Goal: Transaction & Acquisition: Purchase product/service

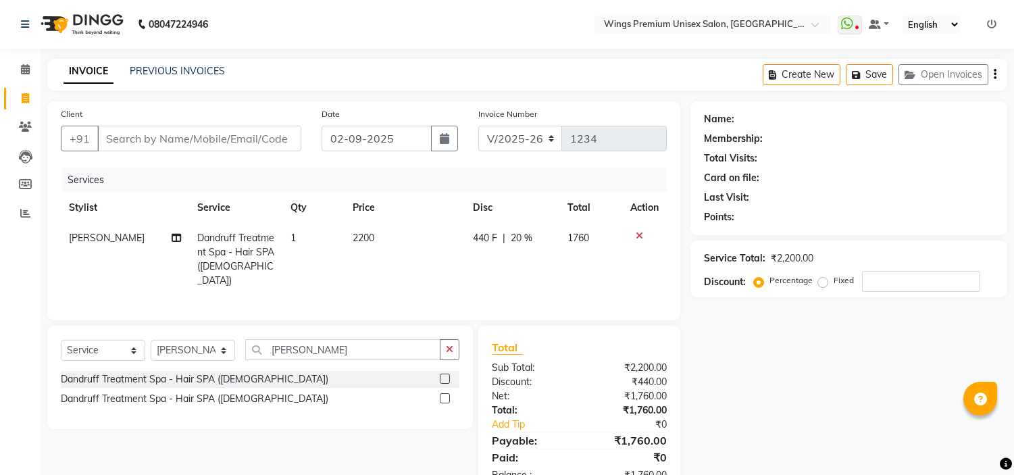
select select "674"
select select "service"
select select "72458"
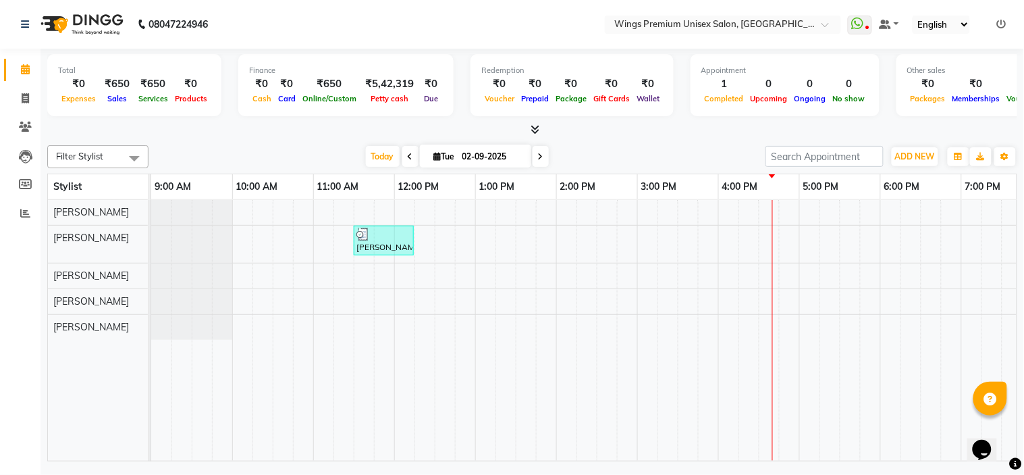
click at [471, 162] on input "02-09-2025" at bounding box center [493, 157] width 68 height 20
select select "9"
select select "2025"
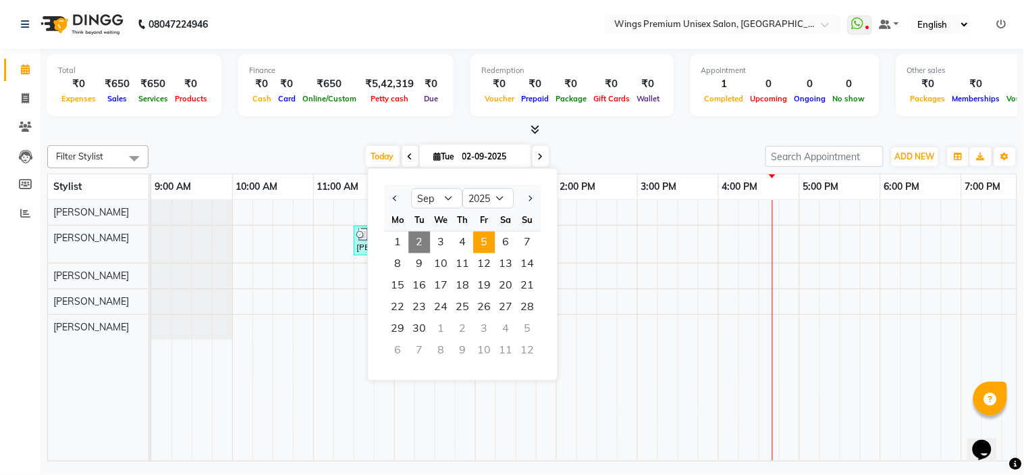
click at [481, 239] on span "5" at bounding box center [484, 243] width 22 height 22
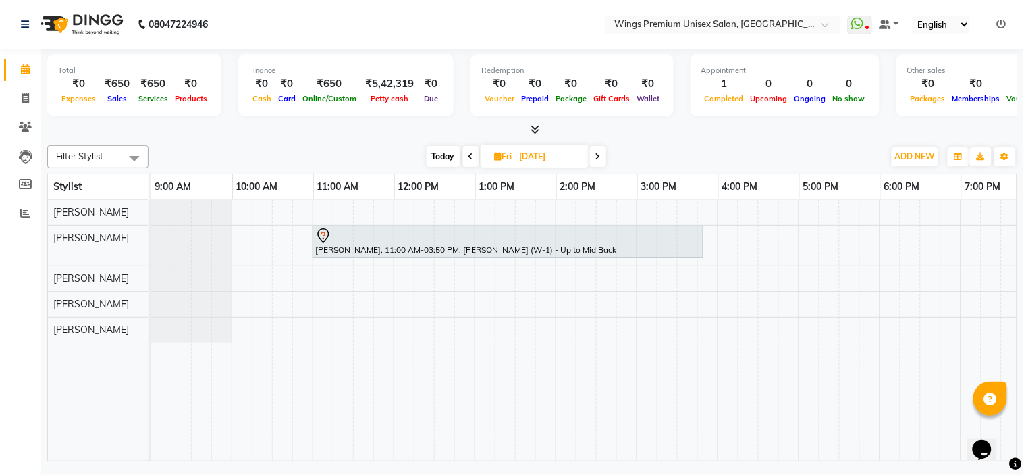
scroll to position [0, 1]
click at [442, 155] on span "Today" at bounding box center [444, 156] width 34 height 21
type input "02-09-2025"
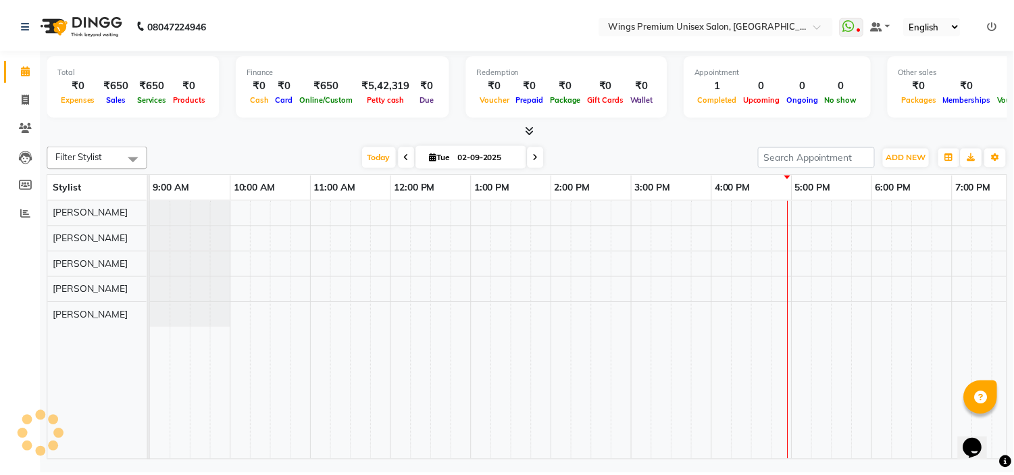
scroll to position [0, 187]
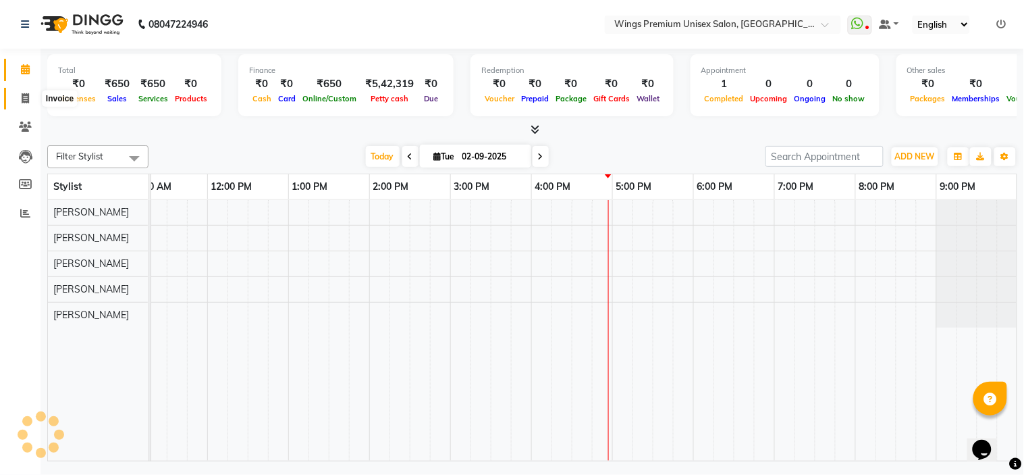
click at [24, 103] on icon at bounding box center [25, 98] width 7 height 10
select select "service"
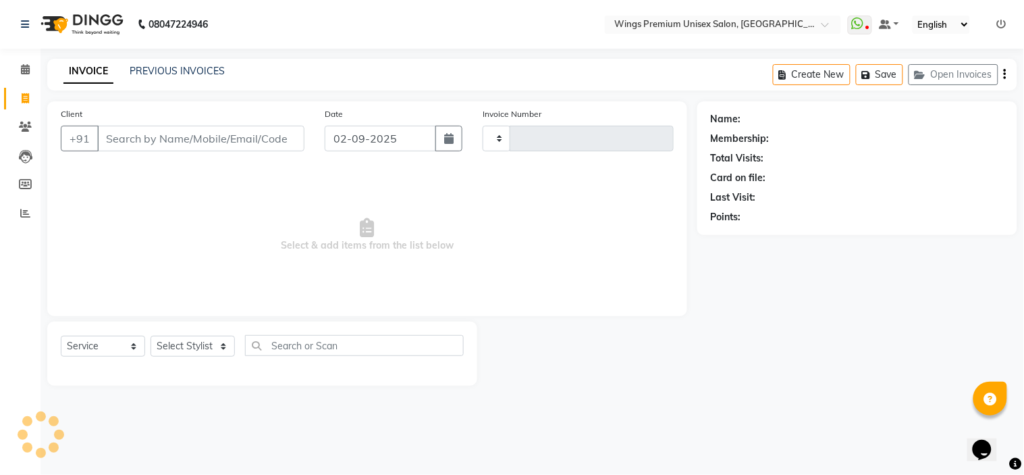
type input "1234"
select select "674"
click at [214, 347] on select "Select Stylist" at bounding box center [193, 346] width 84 height 21
select select "43416"
click at [151, 336] on select "Select Stylist [PERSON_NAME] [PERSON_NAME] Front Desk [PERSON_NAME] Shruti Pand…" at bounding box center [193, 346] width 84 height 21
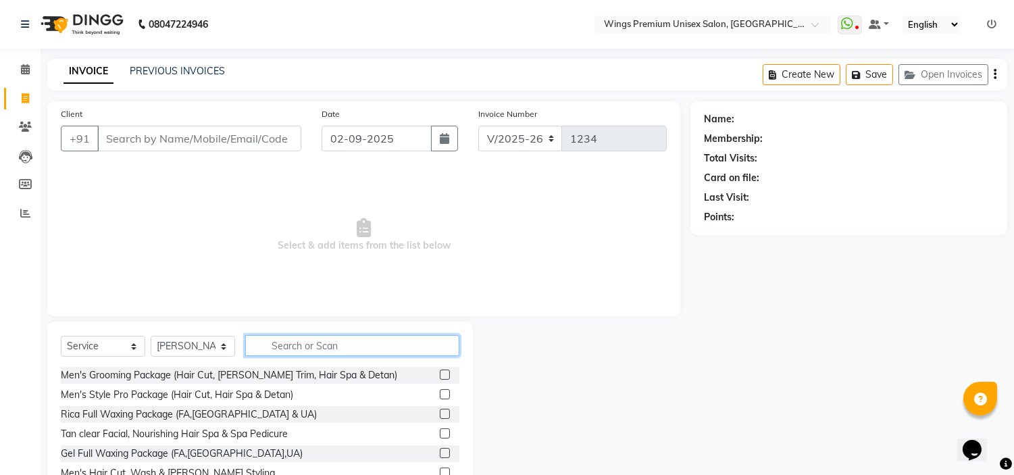
click at [325, 340] on input "text" at bounding box center [352, 345] width 214 height 21
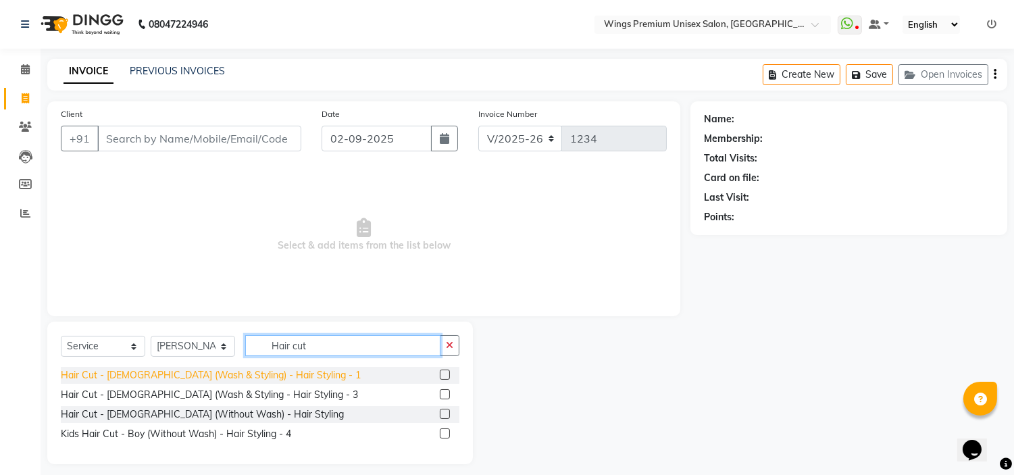
type input "Hair cut"
click at [158, 375] on div "Hair Cut - [DEMOGRAPHIC_DATA] (Wash & Styling) - Hair Styling - 1" at bounding box center [211, 375] width 300 height 14
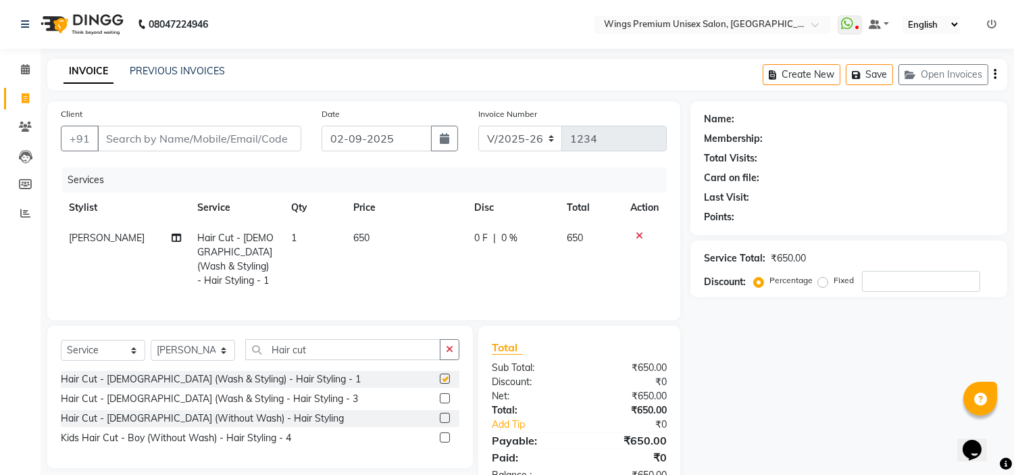
checkbox input "false"
click at [162, 134] on input "Client" at bounding box center [199, 139] width 204 height 26
type input "9"
type input "0"
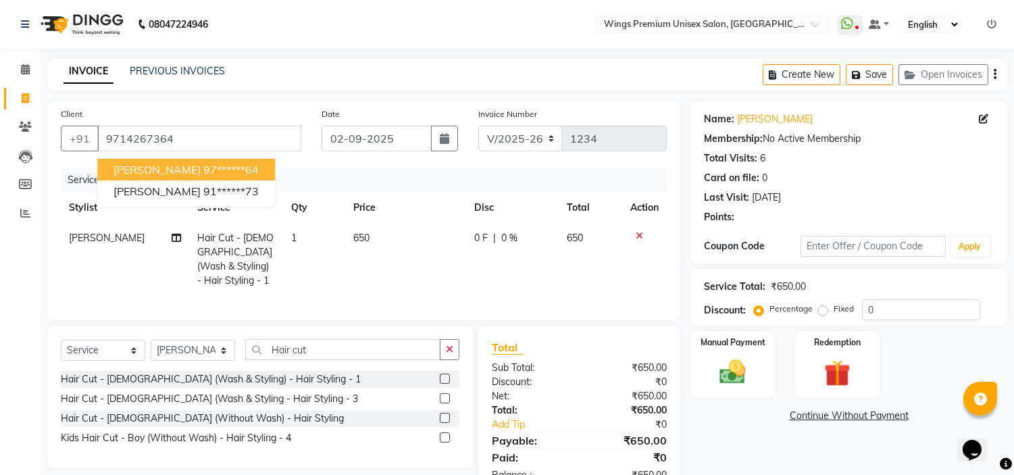
click at [138, 176] on span "[PERSON_NAME]" at bounding box center [156, 170] width 87 height 14
type input "97******64"
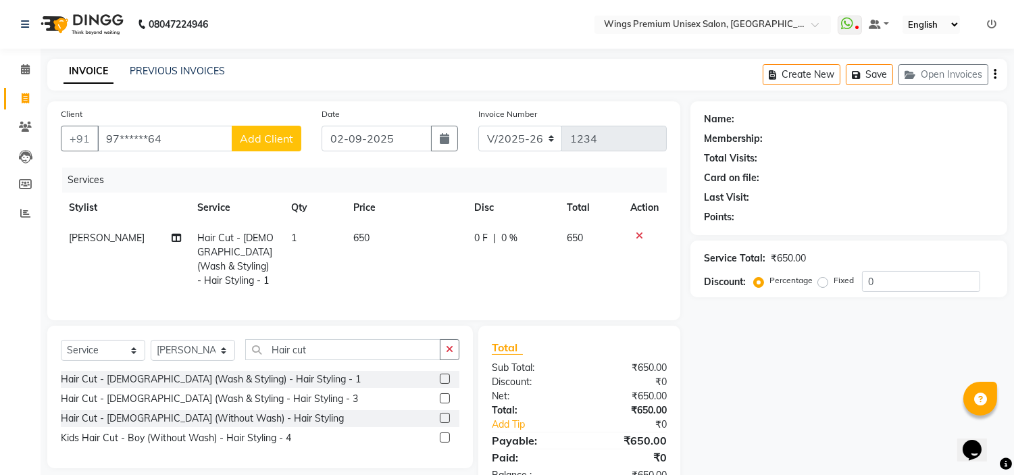
click at [234, 130] on button "Add Client" at bounding box center [267, 139] width 70 height 26
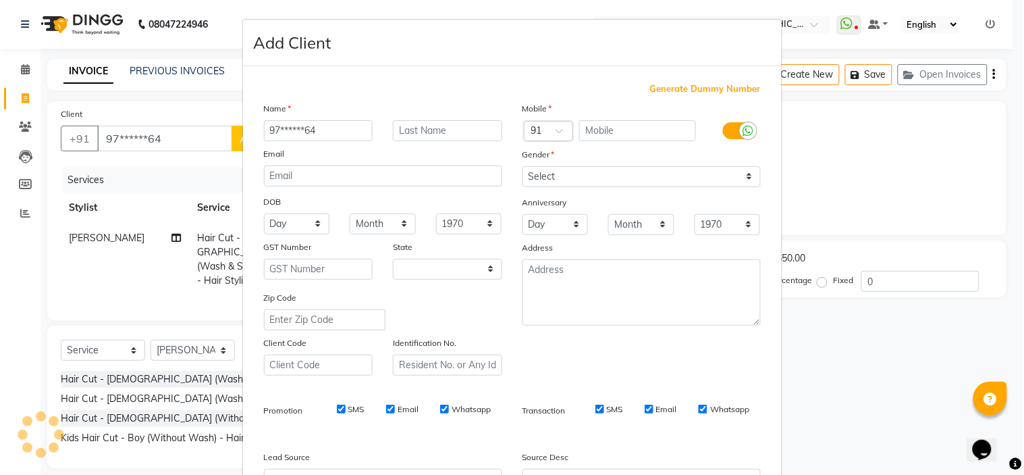
select select "22"
click at [198, 142] on ngb-modal-window "Add Client Generate Dummy Number Name 97******64 Email DOB Day 01 02 03 04 05 0…" at bounding box center [512, 237] width 1024 height 475
click at [174, 135] on ngb-modal-window "Add Client Generate Dummy Number Name 97******64 Email DOB Day 01 02 03 04 05 0…" at bounding box center [512, 237] width 1024 height 475
click at [138, 131] on ngb-modal-window "Add Client Generate Dummy Number Name 97******64 Email DOB Day 01 02 03 04 05 0…" at bounding box center [512, 237] width 1024 height 475
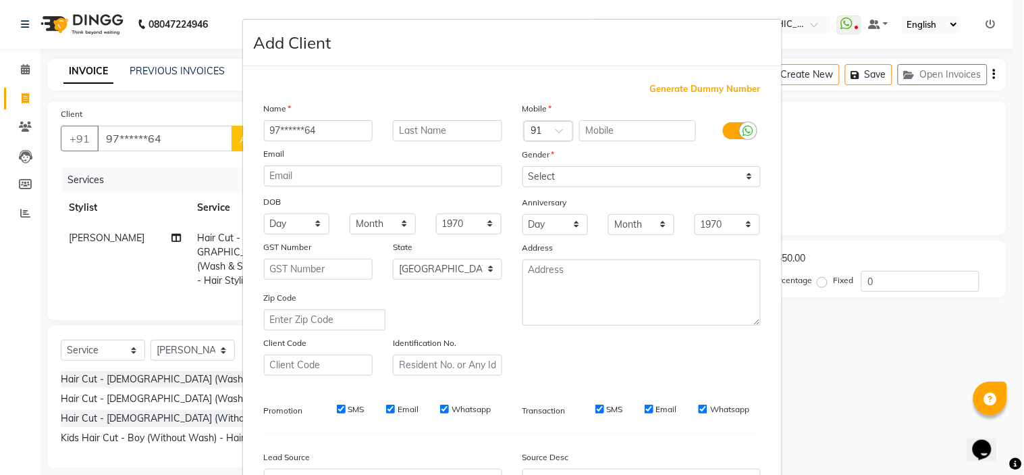
click at [136, 138] on ngb-modal-window "Add Client Generate Dummy Number Name 97******64 Email DOB Day 01 02 03 04 05 0…" at bounding box center [512, 237] width 1024 height 475
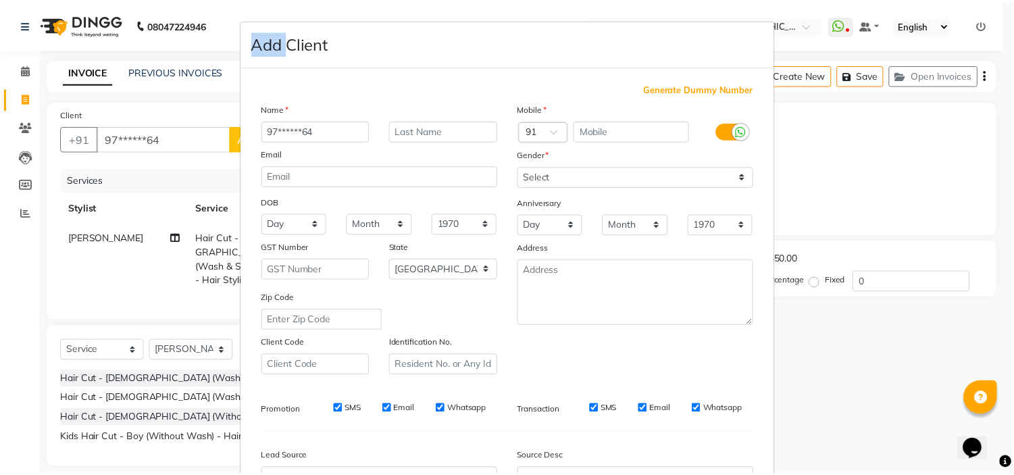
scroll to position [149, 0]
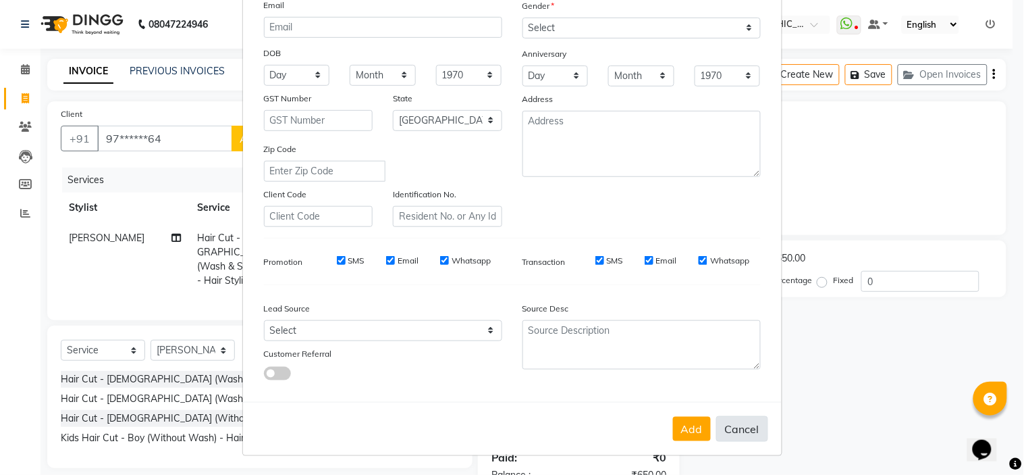
click at [733, 422] on button "Cancel" at bounding box center [743, 429] width 52 height 26
select select
select select "null"
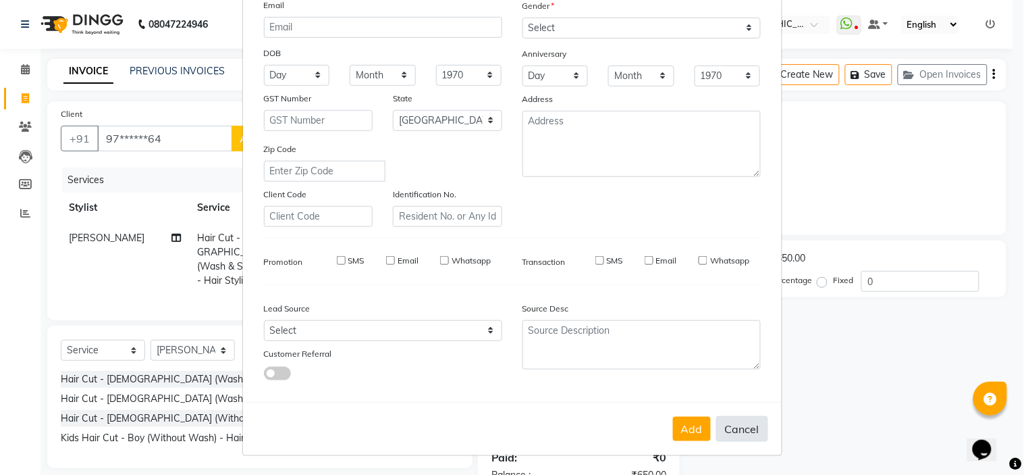
select select
checkbox input "false"
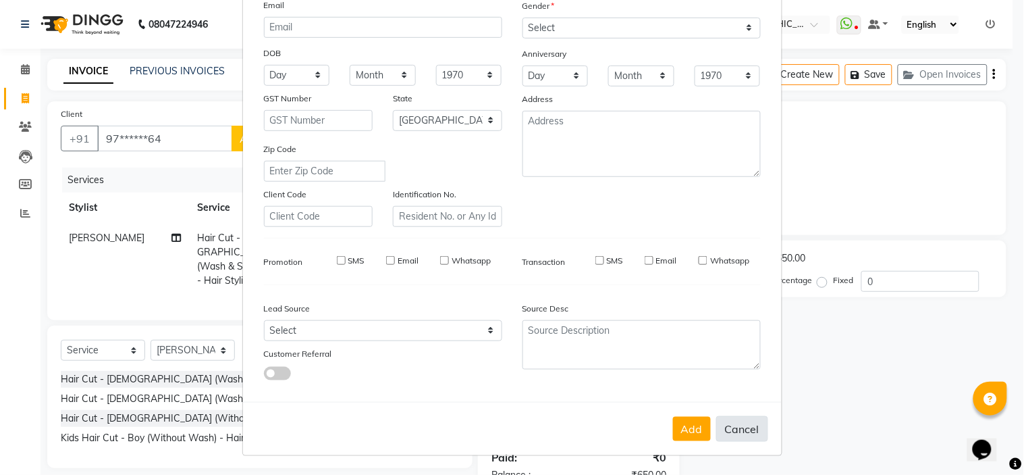
checkbox input "false"
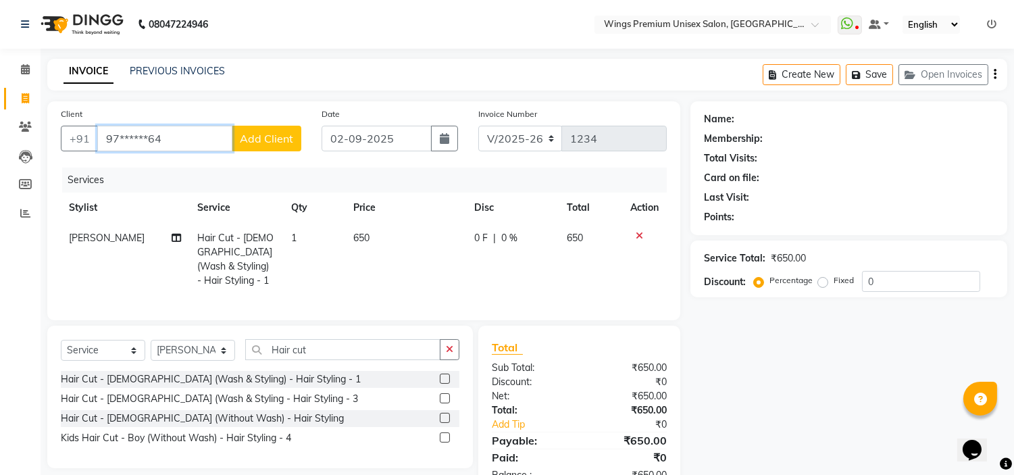
click at [130, 142] on input "97******64" at bounding box center [164, 139] width 135 height 26
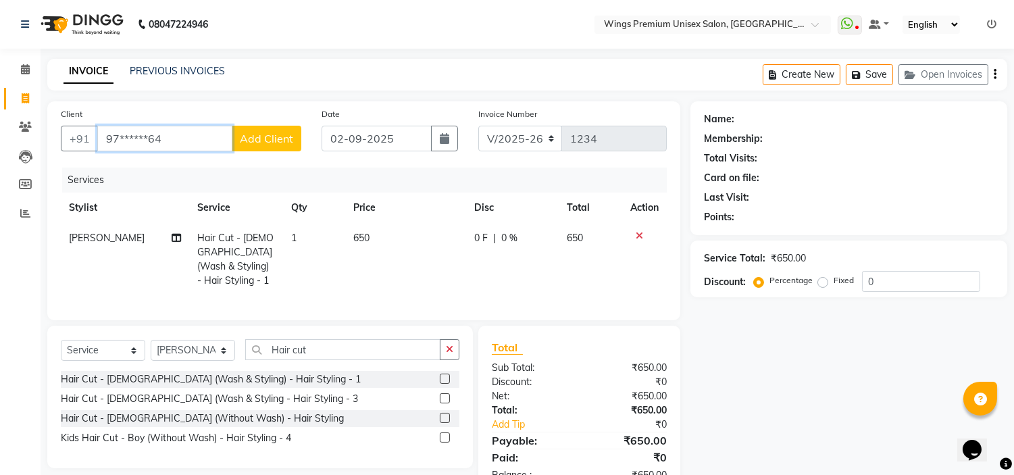
click at [132, 142] on input "97******64" at bounding box center [164, 139] width 135 height 26
click at [133, 142] on input "97******64" at bounding box center [164, 139] width 135 height 26
click at [199, 139] on input "97******64" at bounding box center [164, 139] width 135 height 26
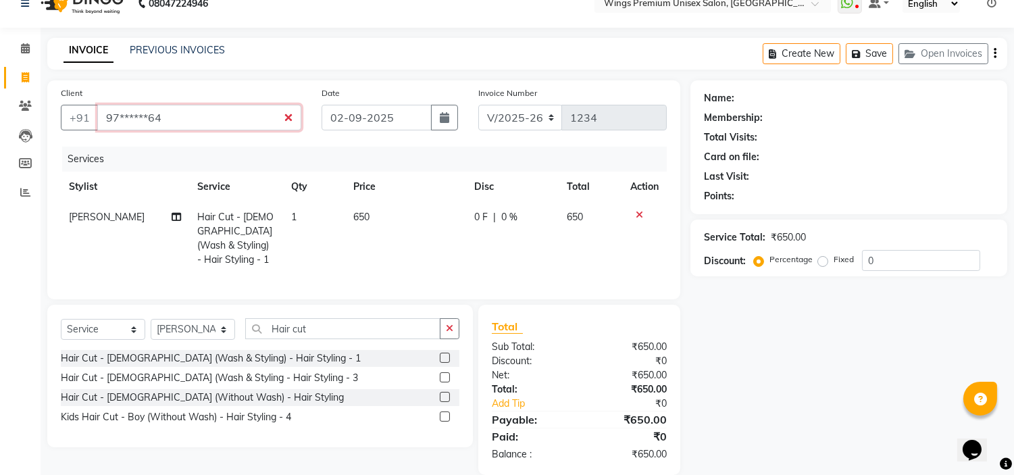
scroll to position [38, 0]
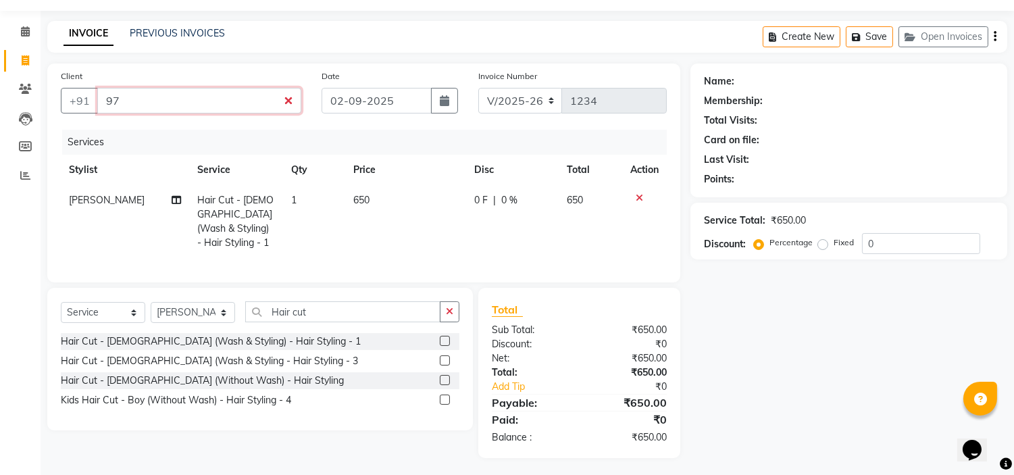
type input "9"
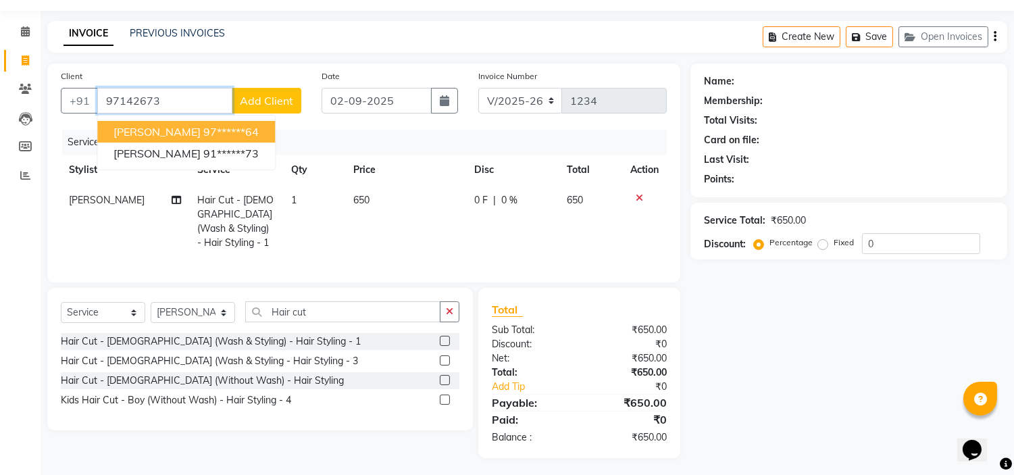
click at [203, 130] on ngb-highlight "97******64" at bounding box center [230, 132] width 55 height 14
type input "97******64"
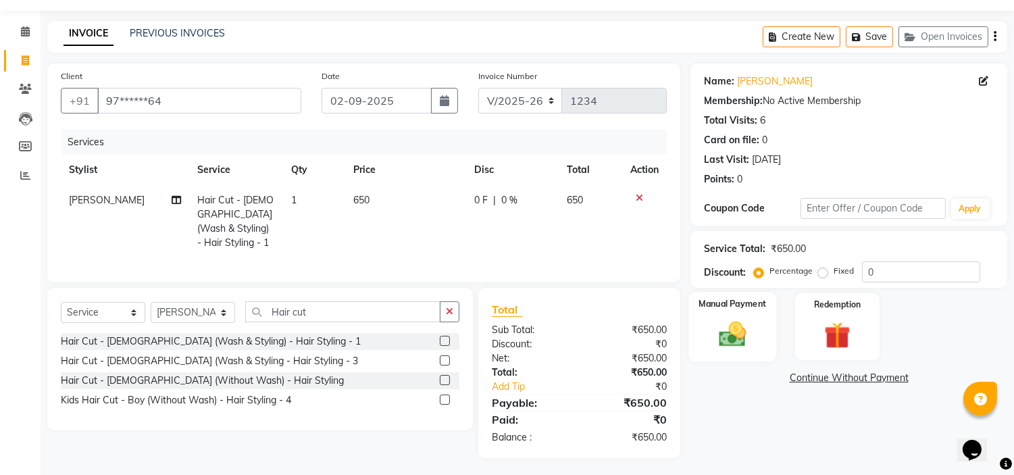
click at [731, 342] on img at bounding box center [732, 335] width 45 height 32
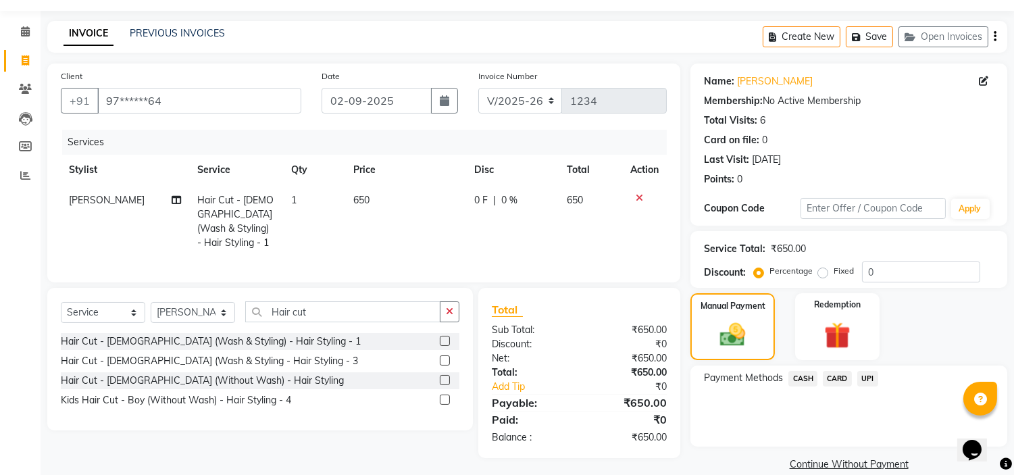
click at [811, 376] on span "CASH" at bounding box center [802, 379] width 29 height 16
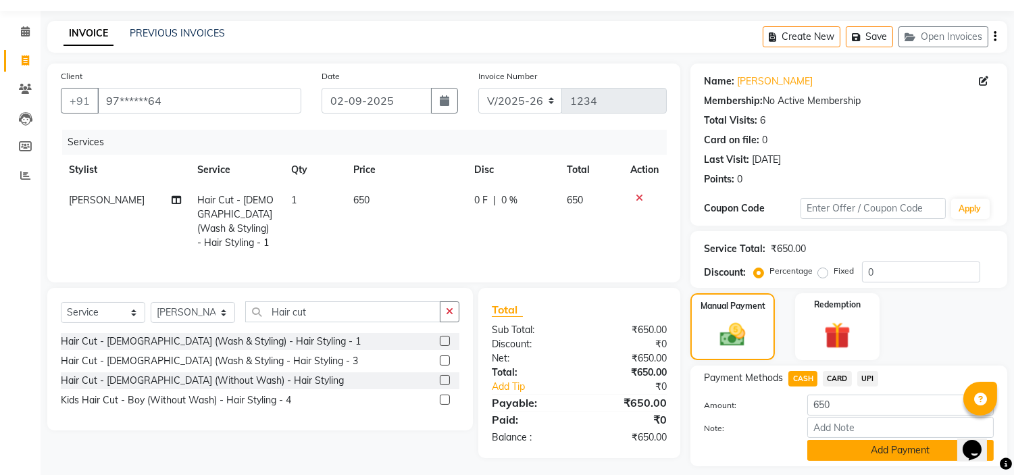
click at [840, 446] on button "Add Payment" at bounding box center [900, 450] width 186 height 21
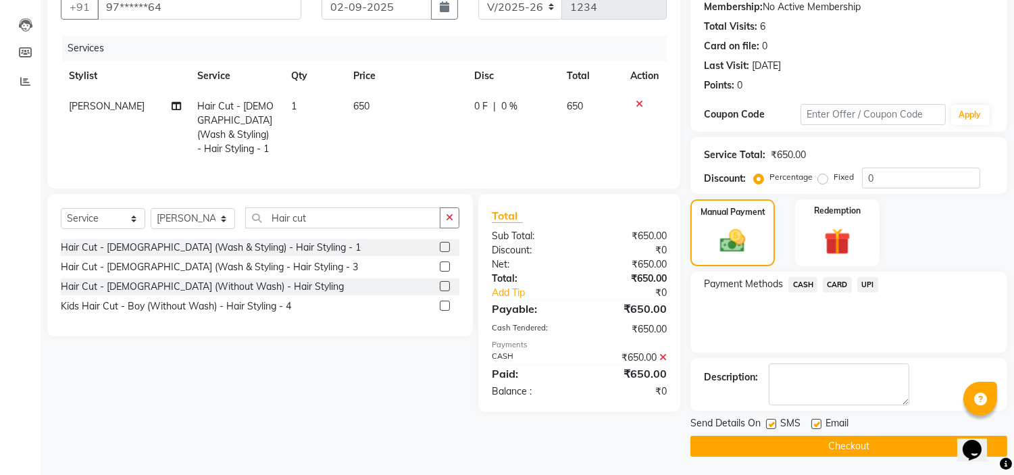
scroll to position [132, 0]
click at [846, 444] on button "Checkout" at bounding box center [848, 445] width 317 height 21
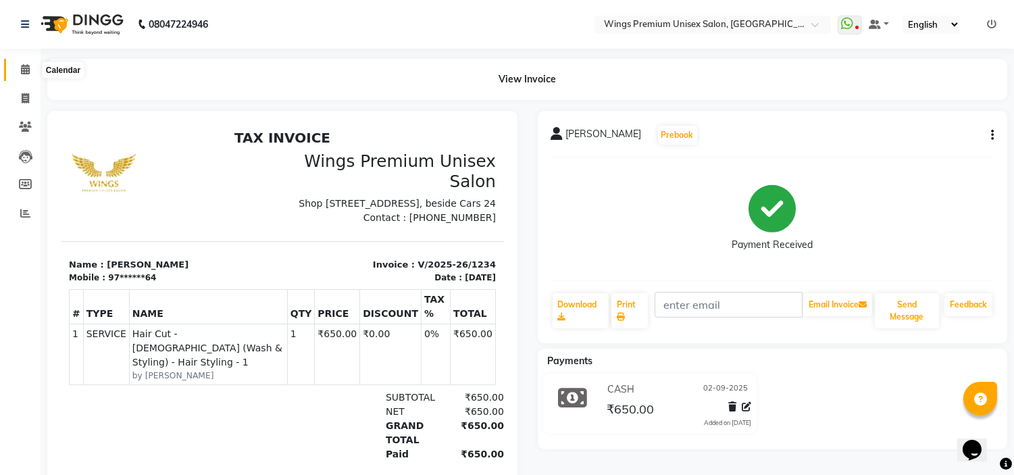
click at [31, 70] on span at bounding box center [26, 70] width 24 height 16
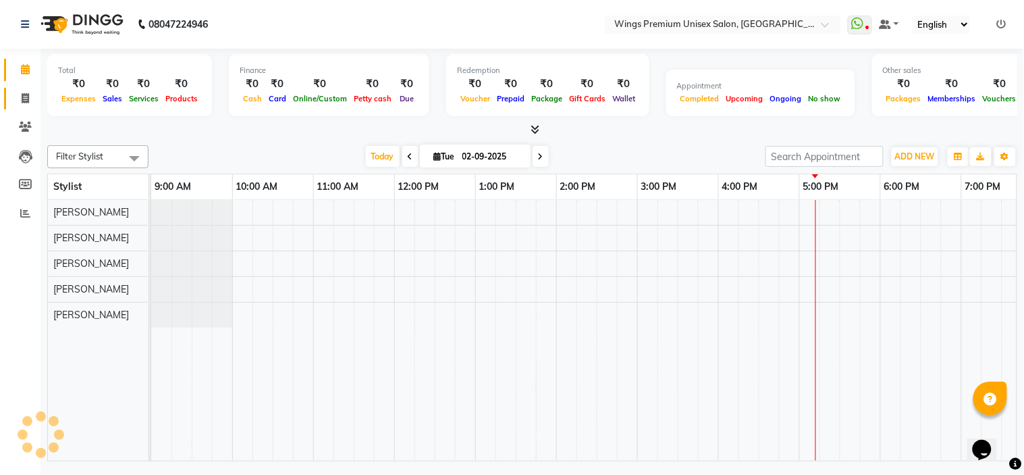
scroll to position [0, 187]
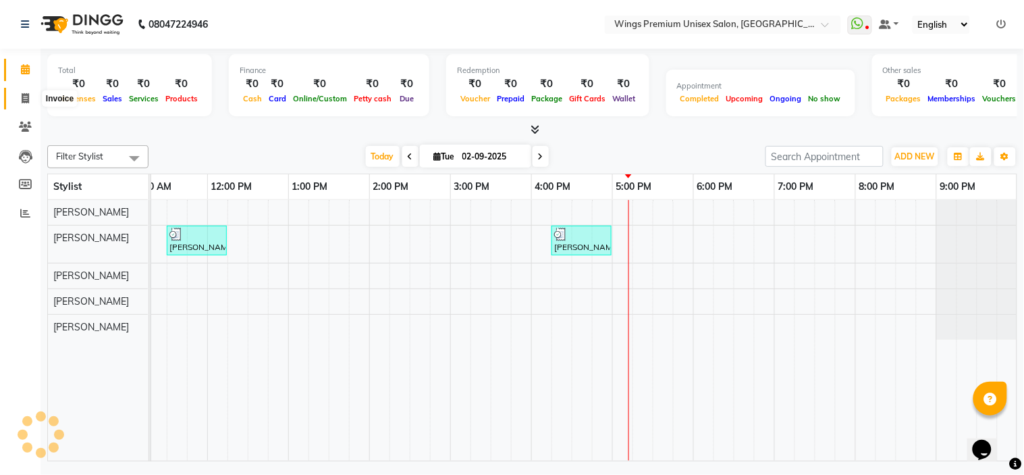
click at [30, 103] on span at bounding box center [26, 99] width 24 height 16
select select "service"
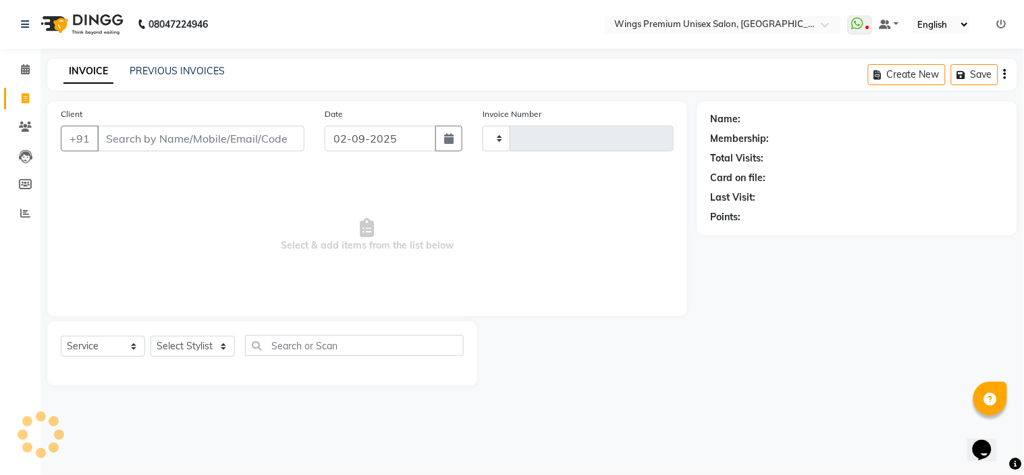
type input "1235"
select select "674"
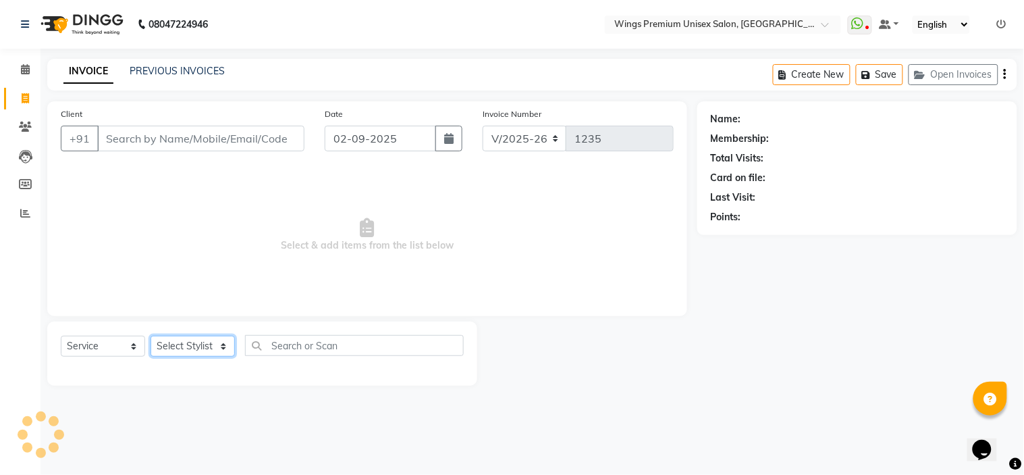
click at [222, 336] on select "Select Stylist [PERSON_NAME] [PERSON_NAME] Front Desk [PERSON_NAME] Shruti Pand…" at bounding box center [193, 346] width 84 height 21
select select "72458"
click at [151, 336] on select "Select Stylist [PERSON_NAME] [PERSON_NAME] Front Desk [PERSON_NAME] Shruti Pand…" at bounding box center [193, 346] width 84 height 21
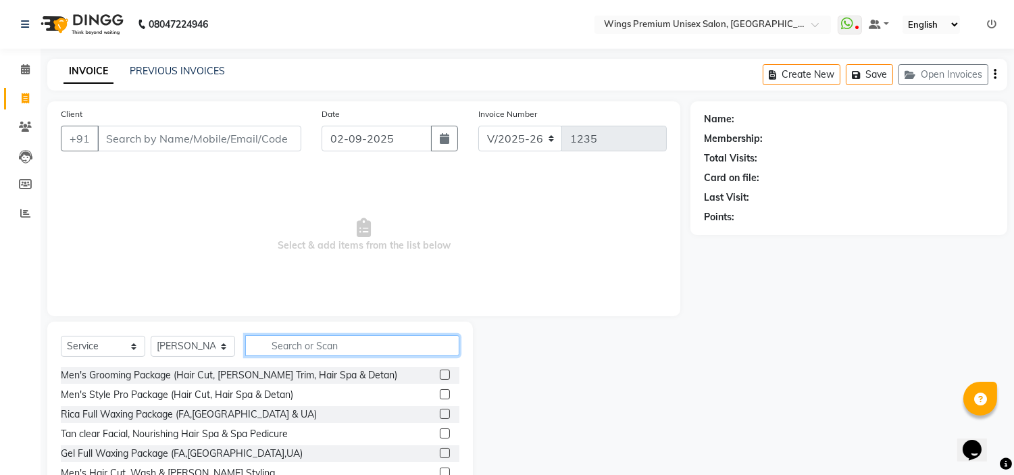
click at [336, 353] on input "text" at bounding box center [352, 345] width 214 height 21
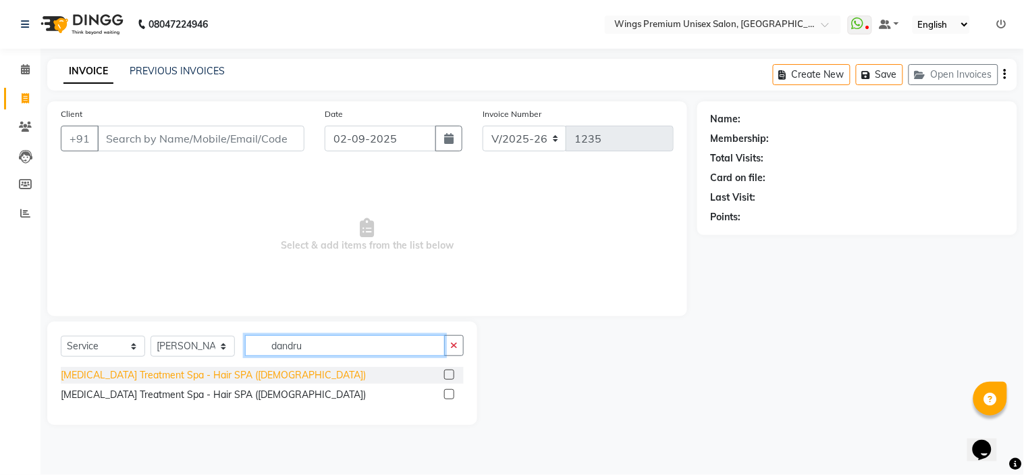
type input "dandru"
click at [226, 378] on div "[MEDICAL_DATA] Treatment Spa - Hair SPA ([DEMOGRAPHIC_DATA])" at bounding box center [213, 375] width 305 height 14
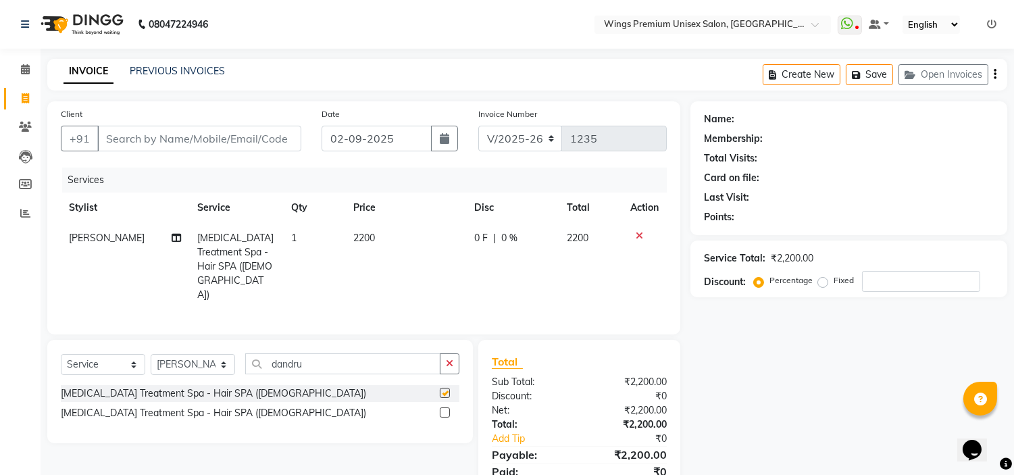
checkbox input "false"
click at [511, 235] on span "0 %" at bounding box center [509, 238] width 16 height 14
select select "72458"
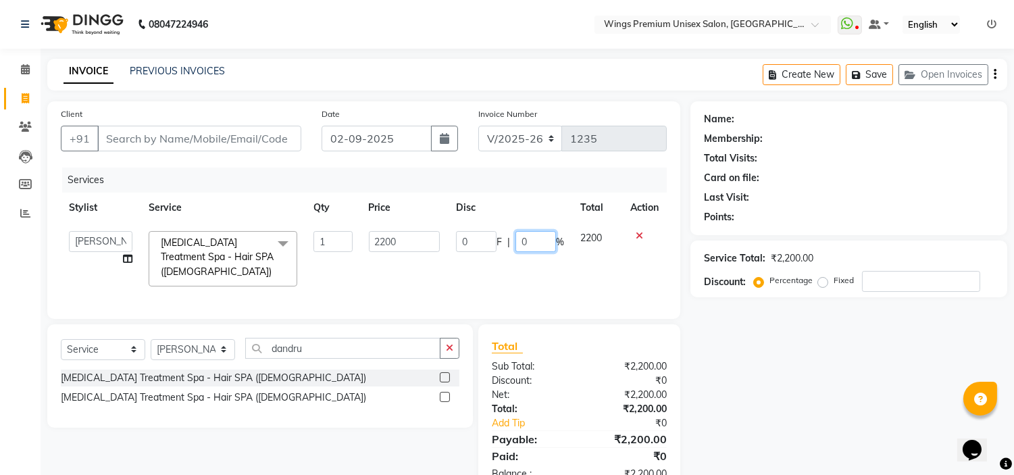
click at [544, 250] on input "0" at bounding box center [535, 241] width 41 height 21
type input "020"
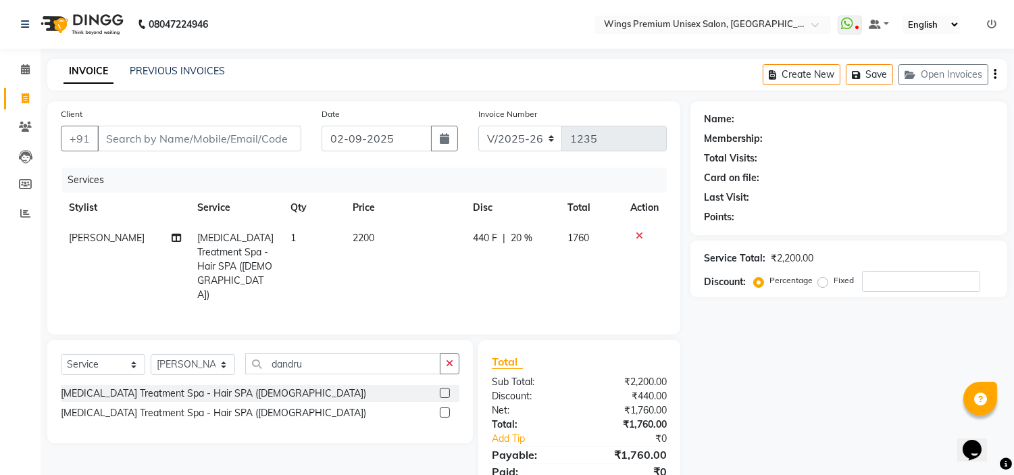
click at [557, 268] on tr "[PERSON_NAME] [PERSON_NAME] [MEDICAL_DATA] Treatment Spa - Hair SPA ([DEMOGRAPH…" at bounding box center [364, 266] width 606 height 87
click at [130, 132] on input "Client" at bounding box center [199, 139] width 204 height 26
type input "9"
type input "0"
type input "9445858512"
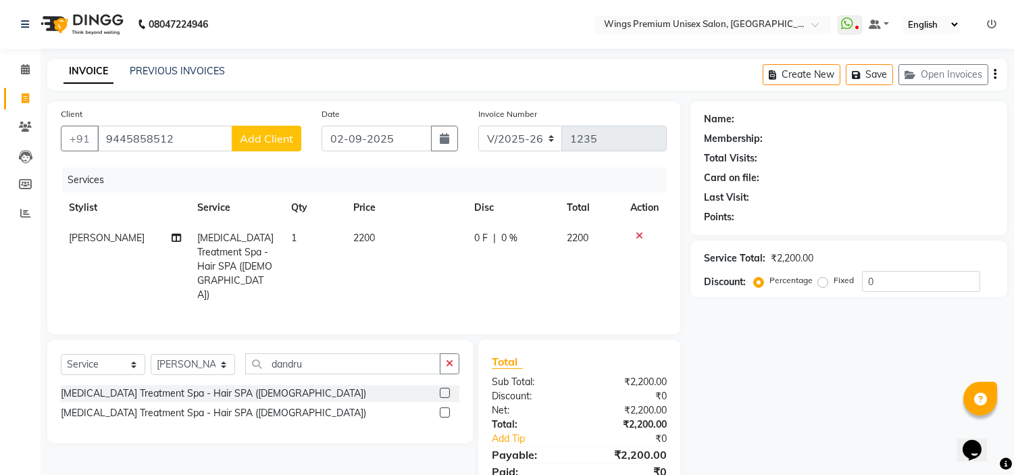
click at [254, 135] on span "Add Client" at bounding box center [266, 139] width 53 height 14
select select "22"
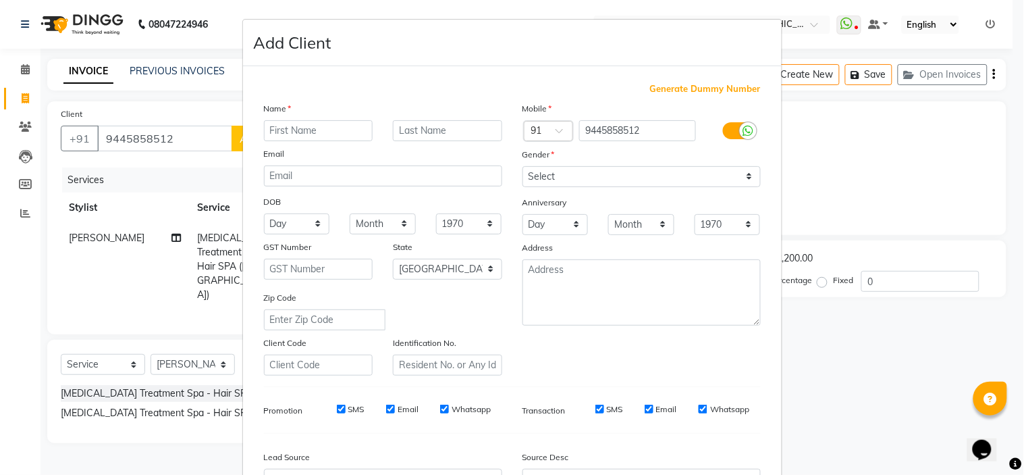
type input "D"
type input "[PERSON_NAME]"
type input "Joshi"
click at [556, 177] on select "Select [DEMOGRAPHIC_DATA] [DEMOGRAPHIC_DATA] Other Prefer Not To Say" at bounding box center [642, 176] width 238 height 21
select select "[DEMOGRAPHIC_DATA]"
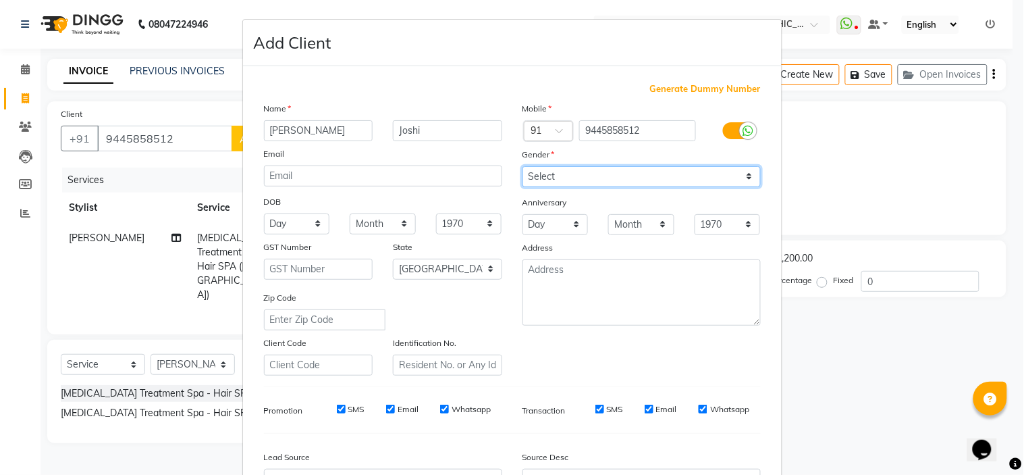
click at [523, 166] on select "Select [DEMOGRAPHIC_DATA] [DEMOGRAPHIC_DATA] Other Prefer Not To Say" at bounding box center [642, 176] width 238 height 21
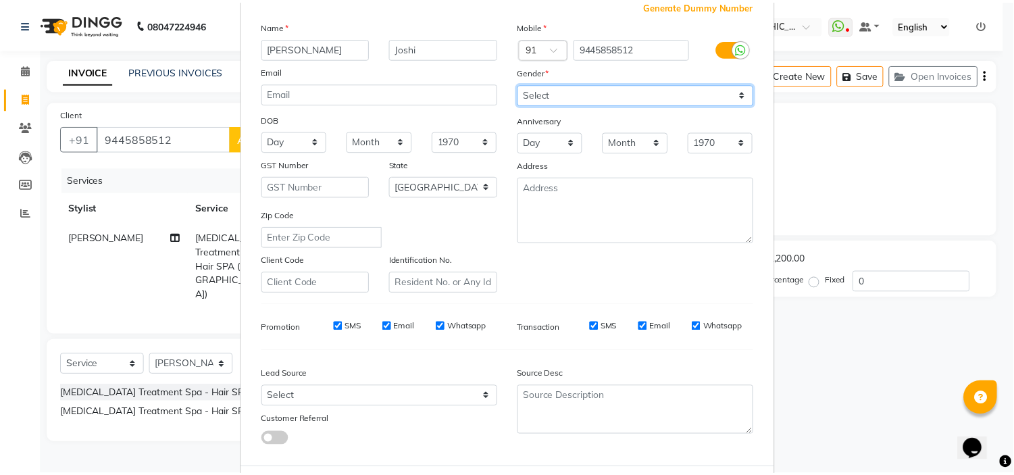
scroll to position [149, 0]
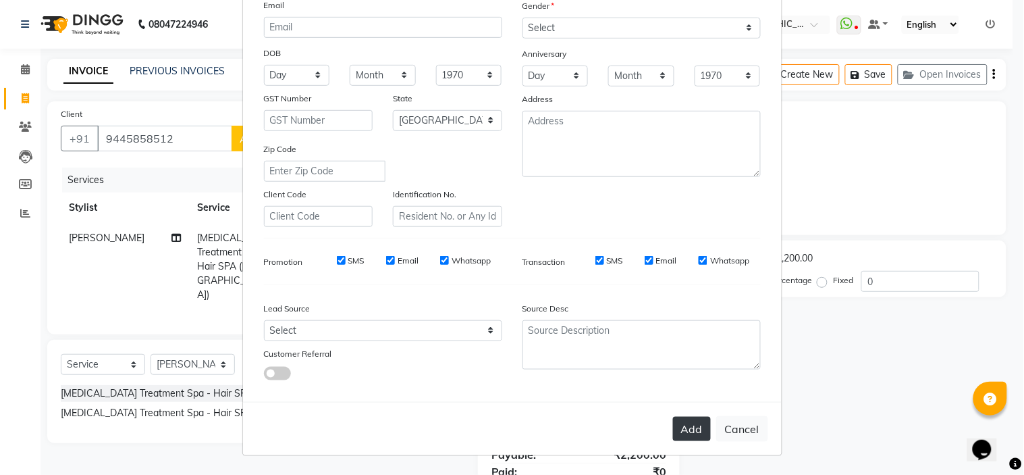
click at [687, 427] on button "Add" at bounding box center [692, 429] width 38 height 24
type input "94******12"
select select
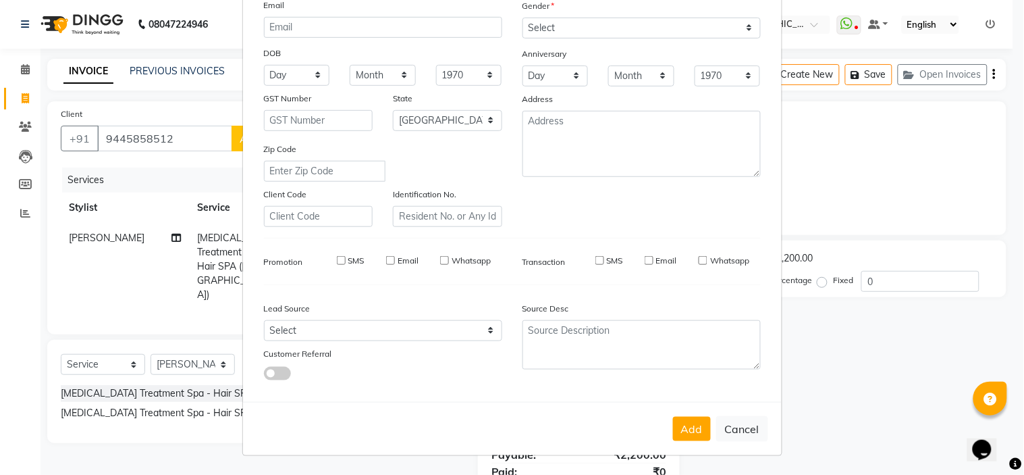
select select "null"
select select
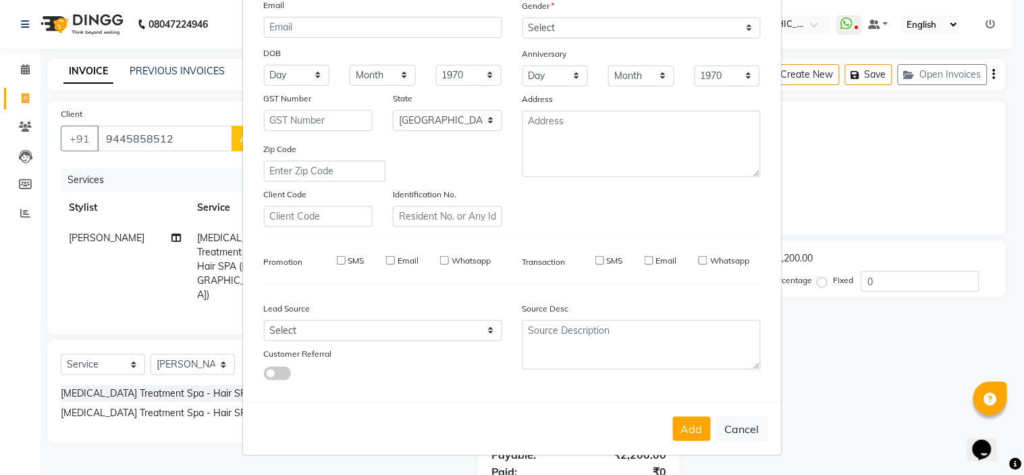
checkbox input "false"
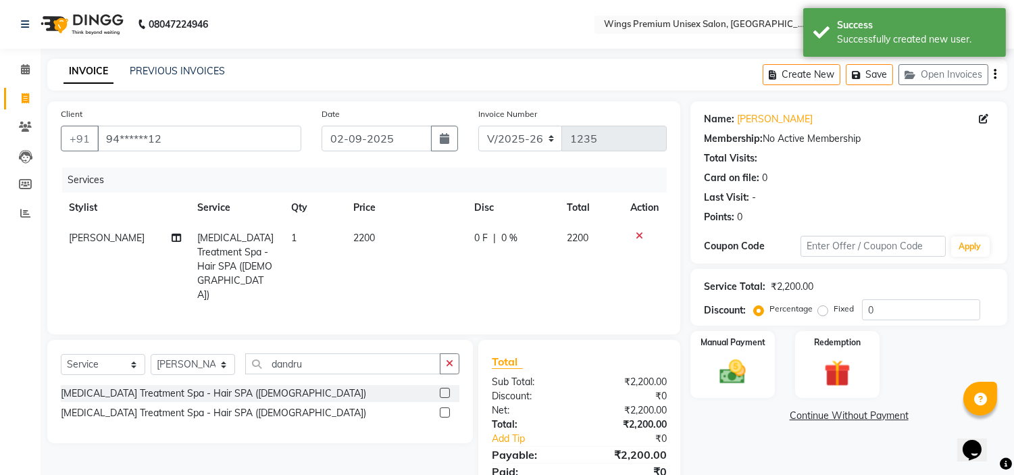
click at [502, 234] on span "0 %" at bounding box center [509, 238] width 16 height 14
select select "72458"
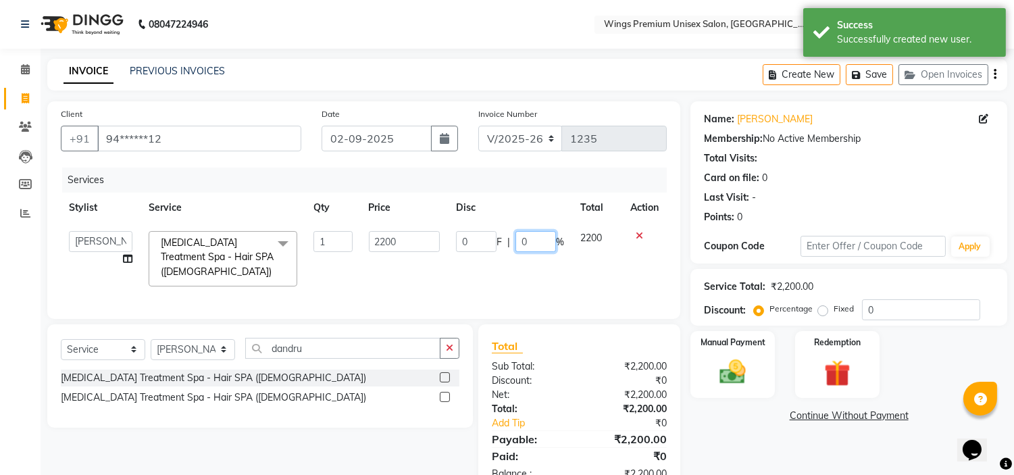
click at [528, 245] on input "0" at bounding box center [535, 241] width 41 height 21
type input "020"
click at [570, 259] on tr "[PERSON_NAME] [PERSON_NAME] Front Desk [PERSON_NAME] Shruti Panda [PERSON_NAME]…" at bounding box center [364, 259] width 606 height 72
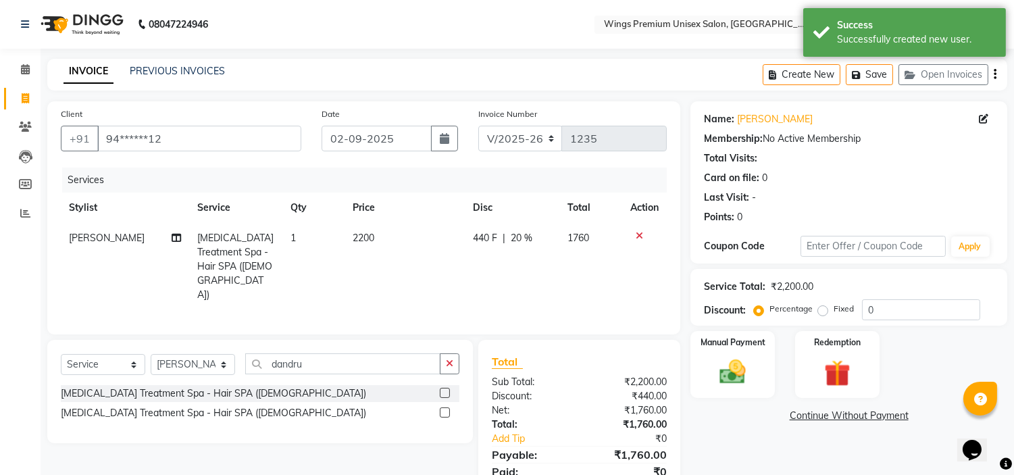
scroll to position [38, 0]
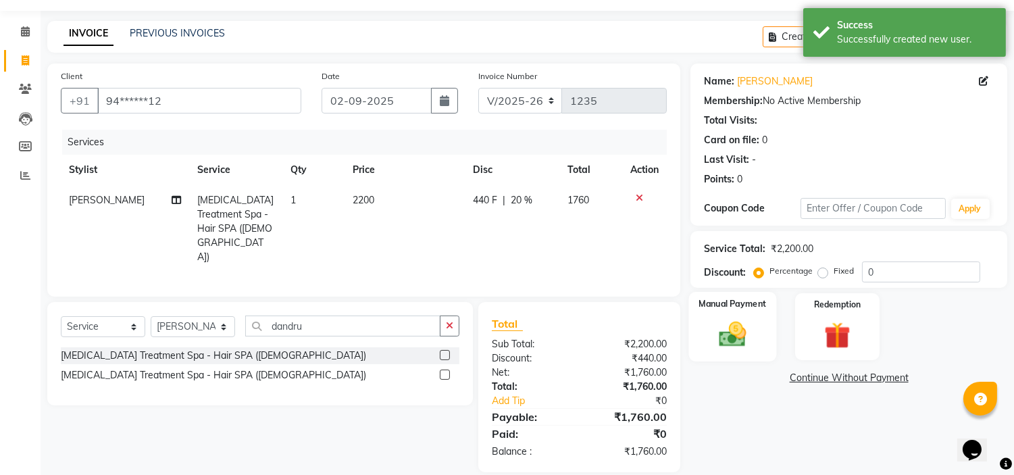
click at [738, 334] on img at bounding box center [732, 335] width 45 height 32
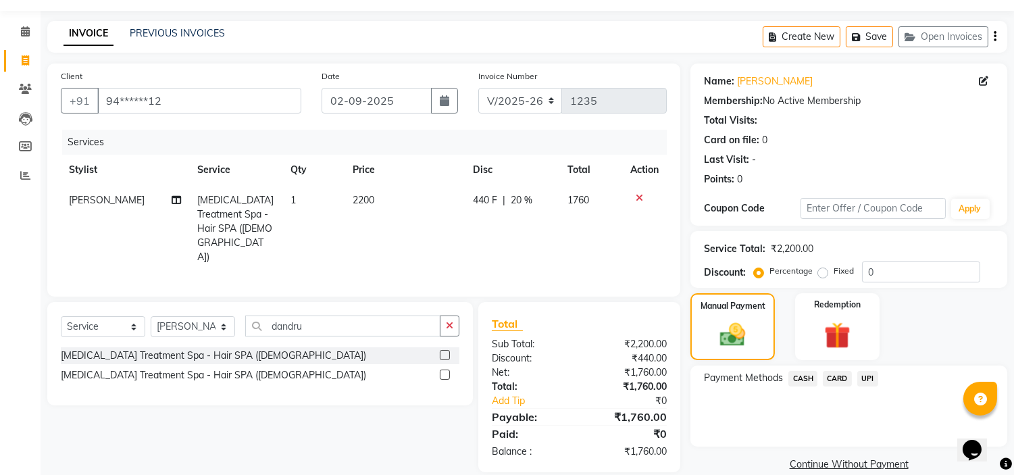
click at [866, 375] on span "UPI" at bounding box center [867, 379] width 21 height 16
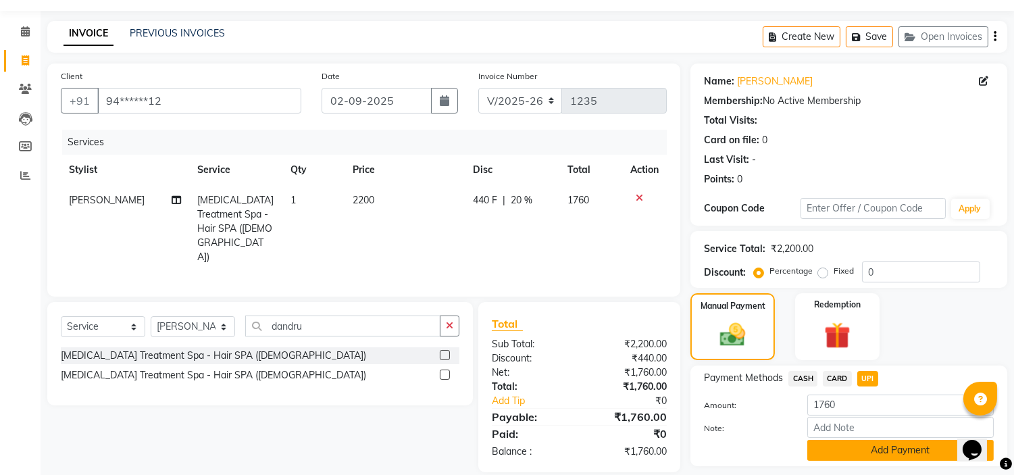
click at [895, 449] on button "Add Payment" at bounding box center [900, 450] width 186 height 21
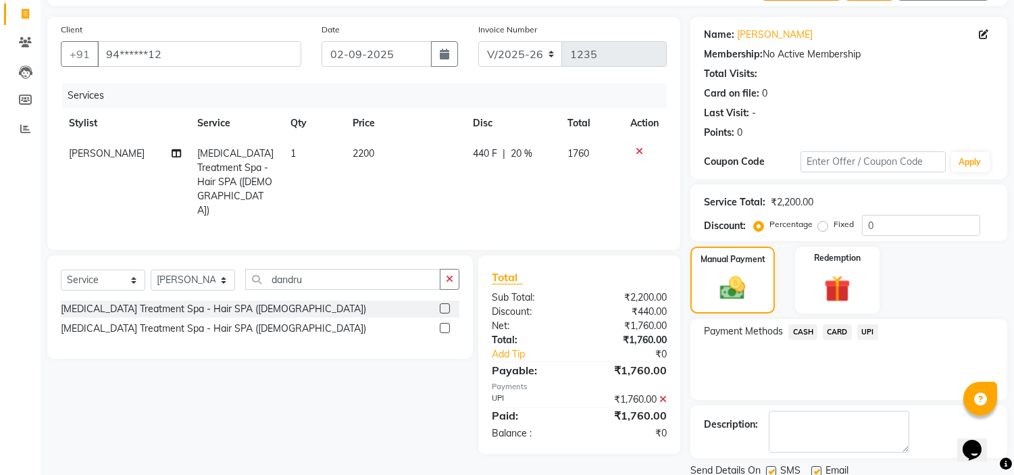
scroll to position [132, 0]
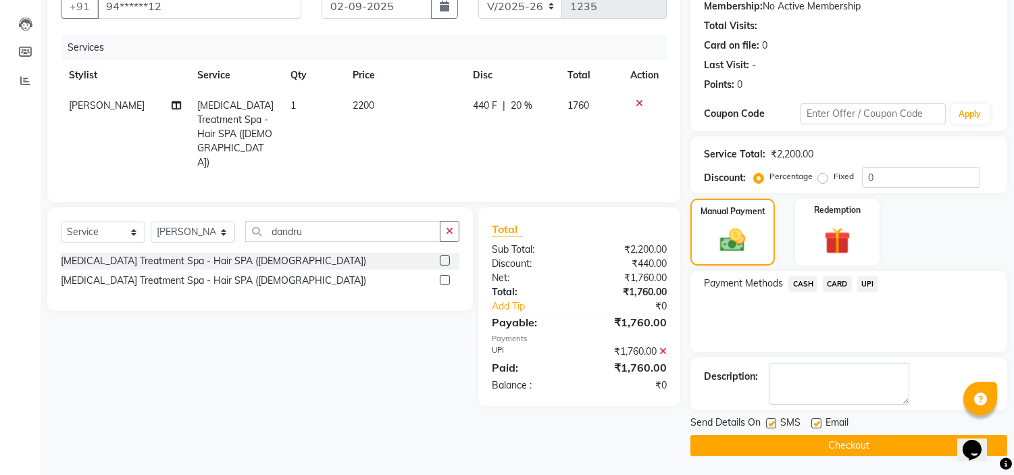
click at [845, 444] on button "Checkout" at bounding box center [848, 445] width 317 height 21
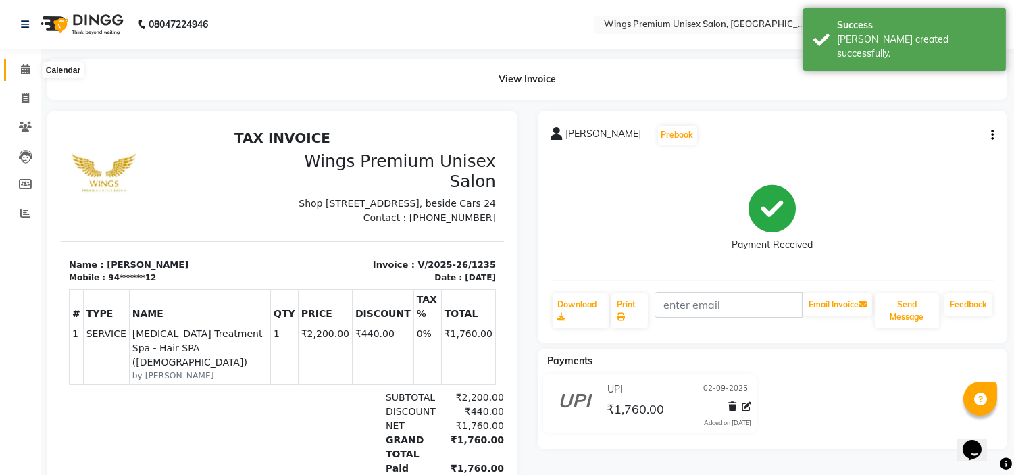
click at [30, 64] on span at bounding box center [26, 70] width 24 height 16
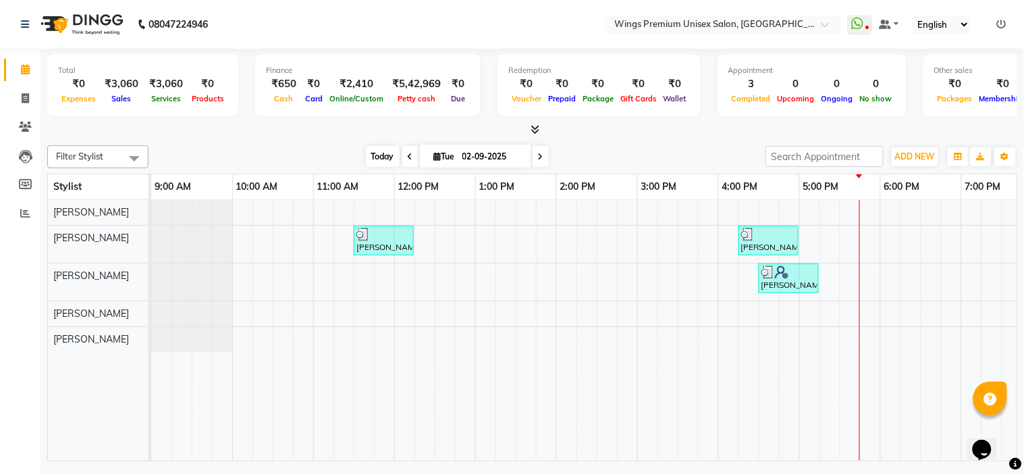
click at [370, 149] on span "Today" at bounding box center [383, 156] width 34 height 21
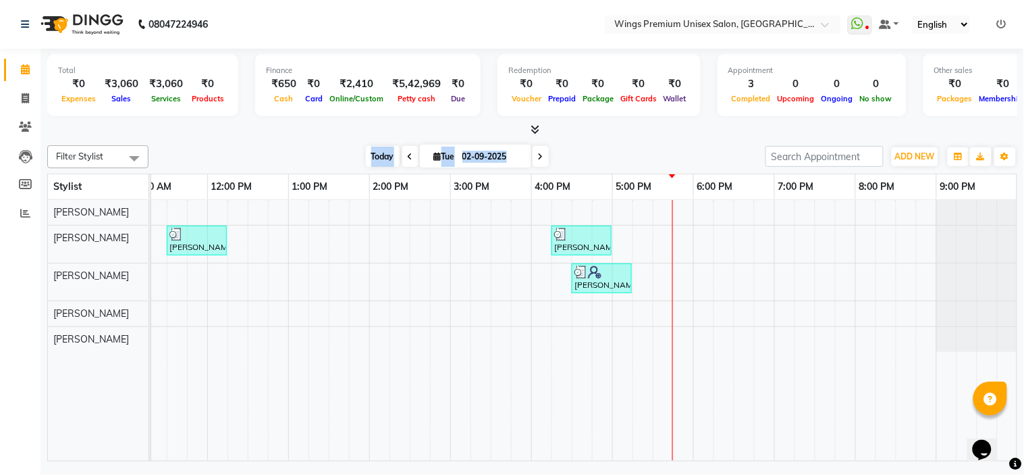
click at [370, 149] on span "Today" at bounding box center [383, 156] width 34 height 21
click at [334, 140] on div "Filter Stylist Select All [PERSON_NAME] [PERSON_NAME] [PERSON_NAME] Shruti Pand…" at bounding box center [532, 300] width 970 height 321
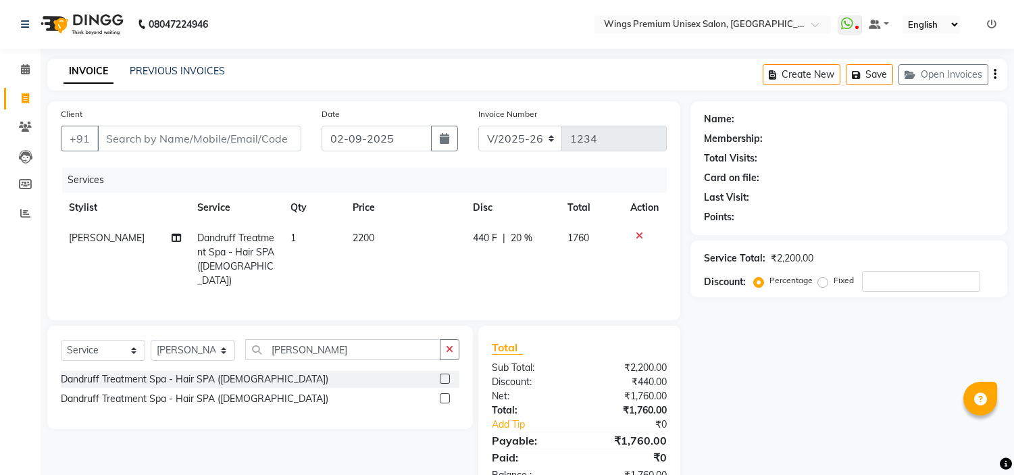
select select "674"
select select "service"
select select "72458"
